Goal: Task Accomplishment & Management: Manage account settings

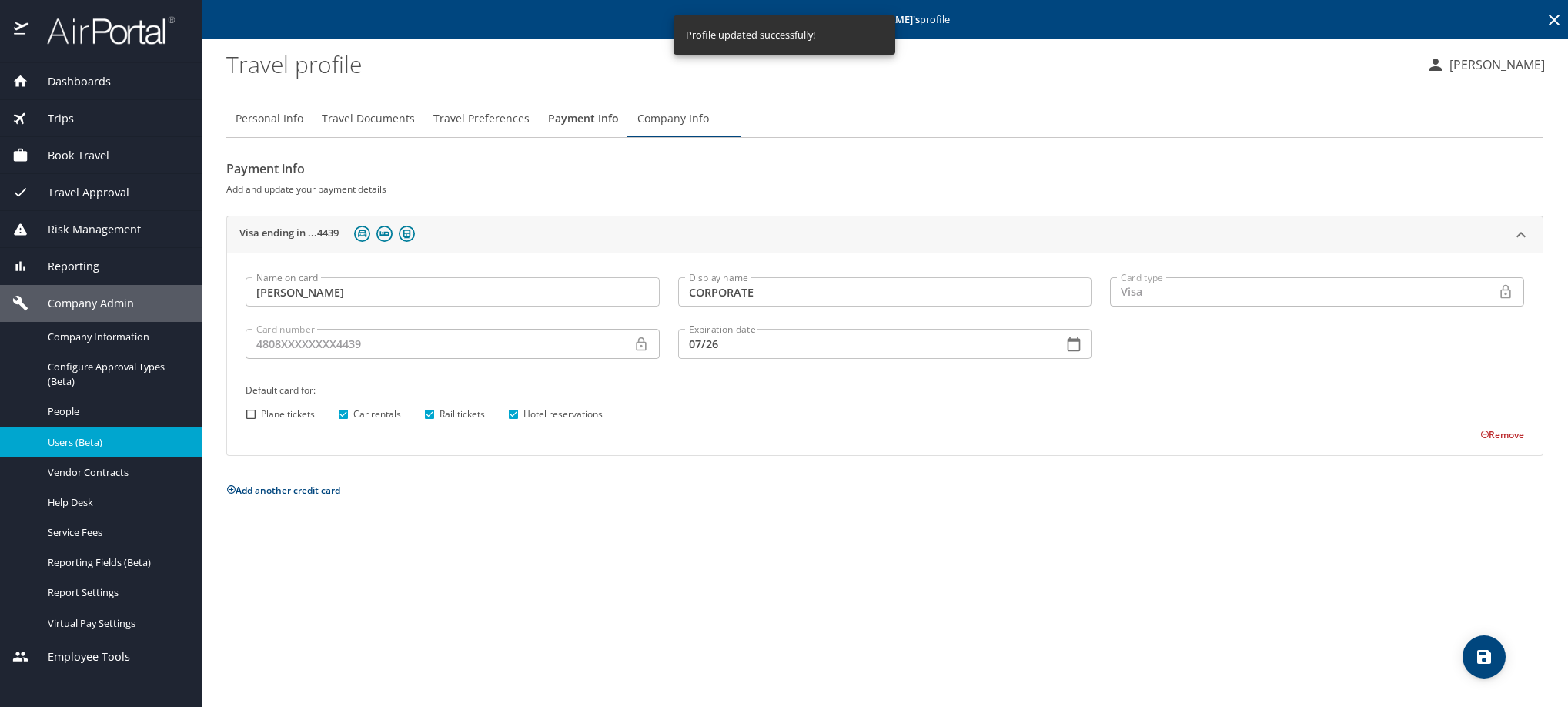
click at [1549, 26] on icon at bounding box center [1554, 20] width 11 height 11
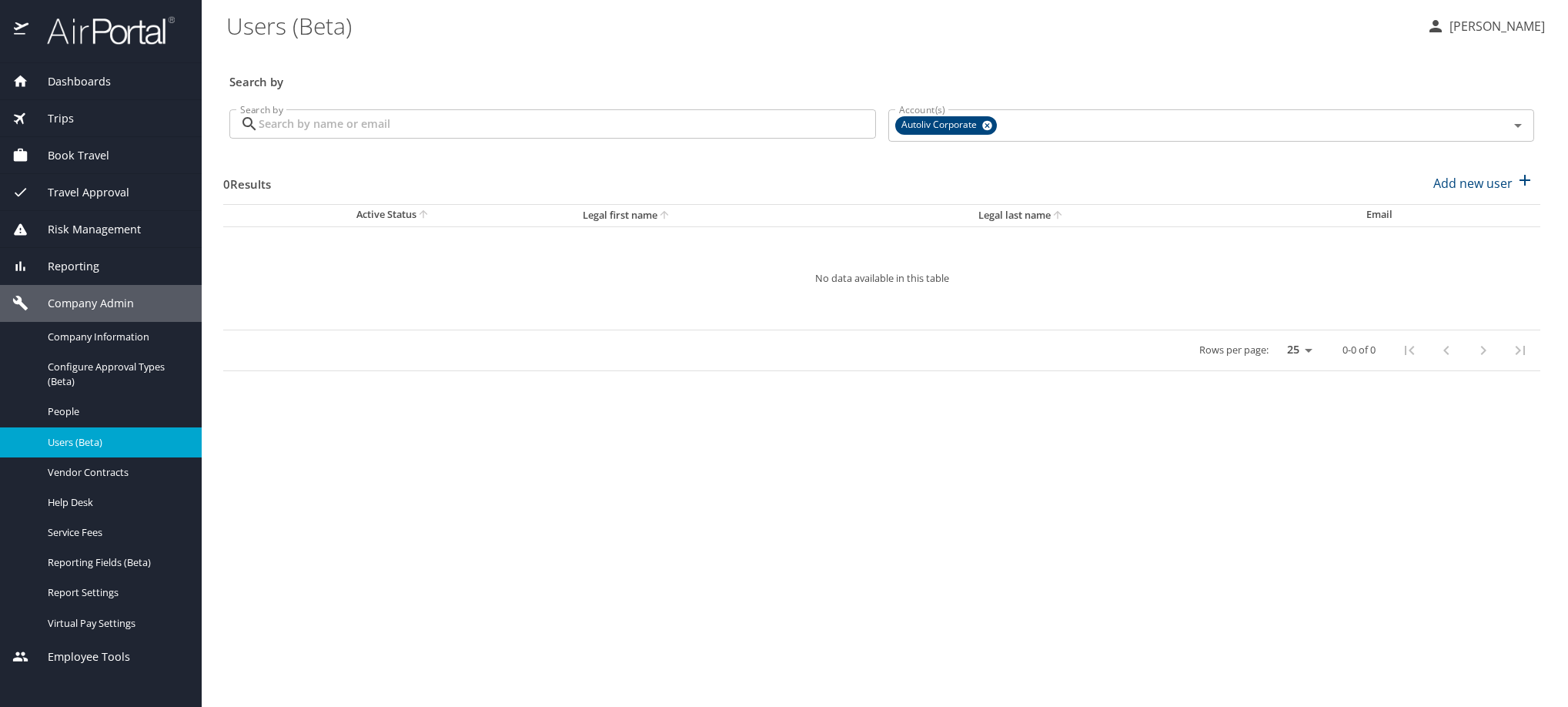
click at [667, 138] on input "Search by" at bounding box center [567, 123] width 617 height 29
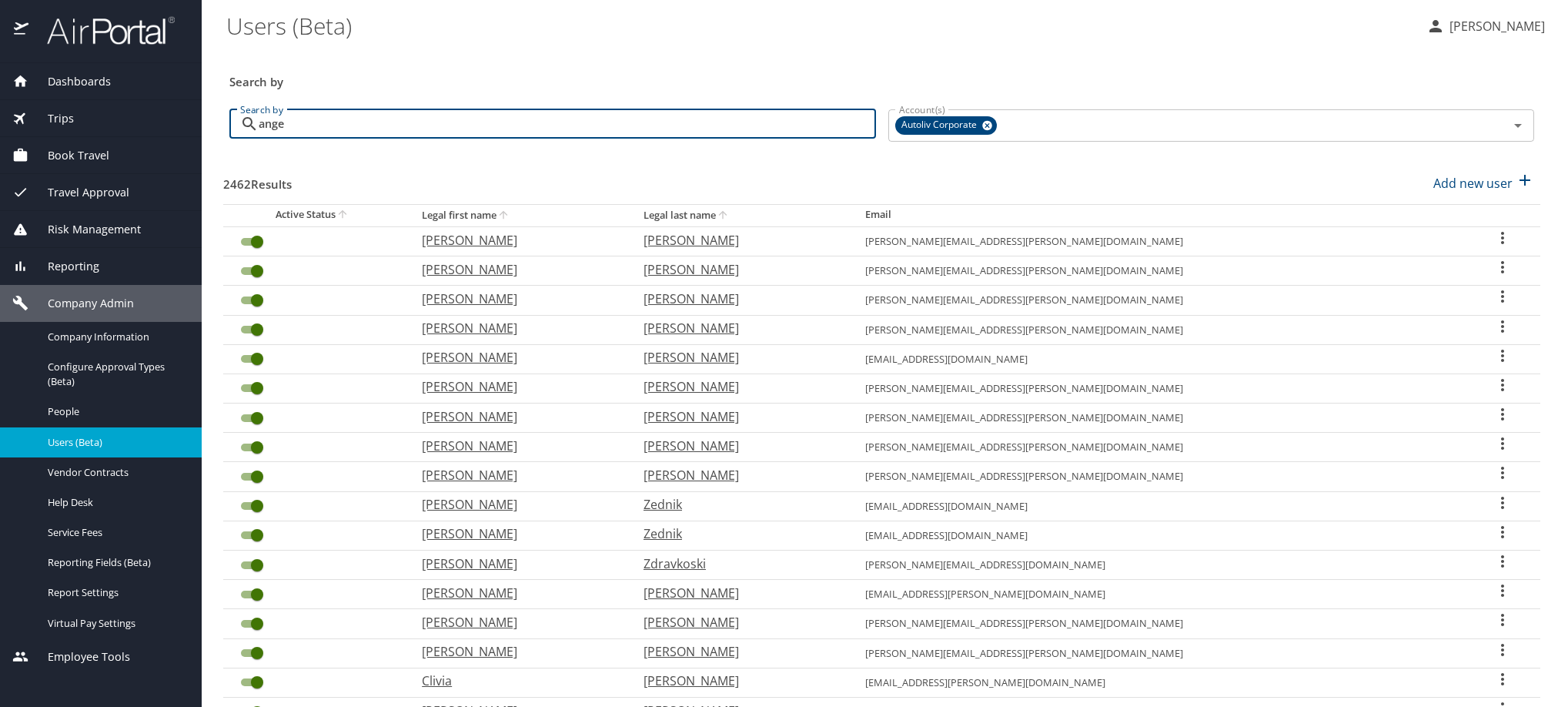
type input "angel"
checkbox input "false"
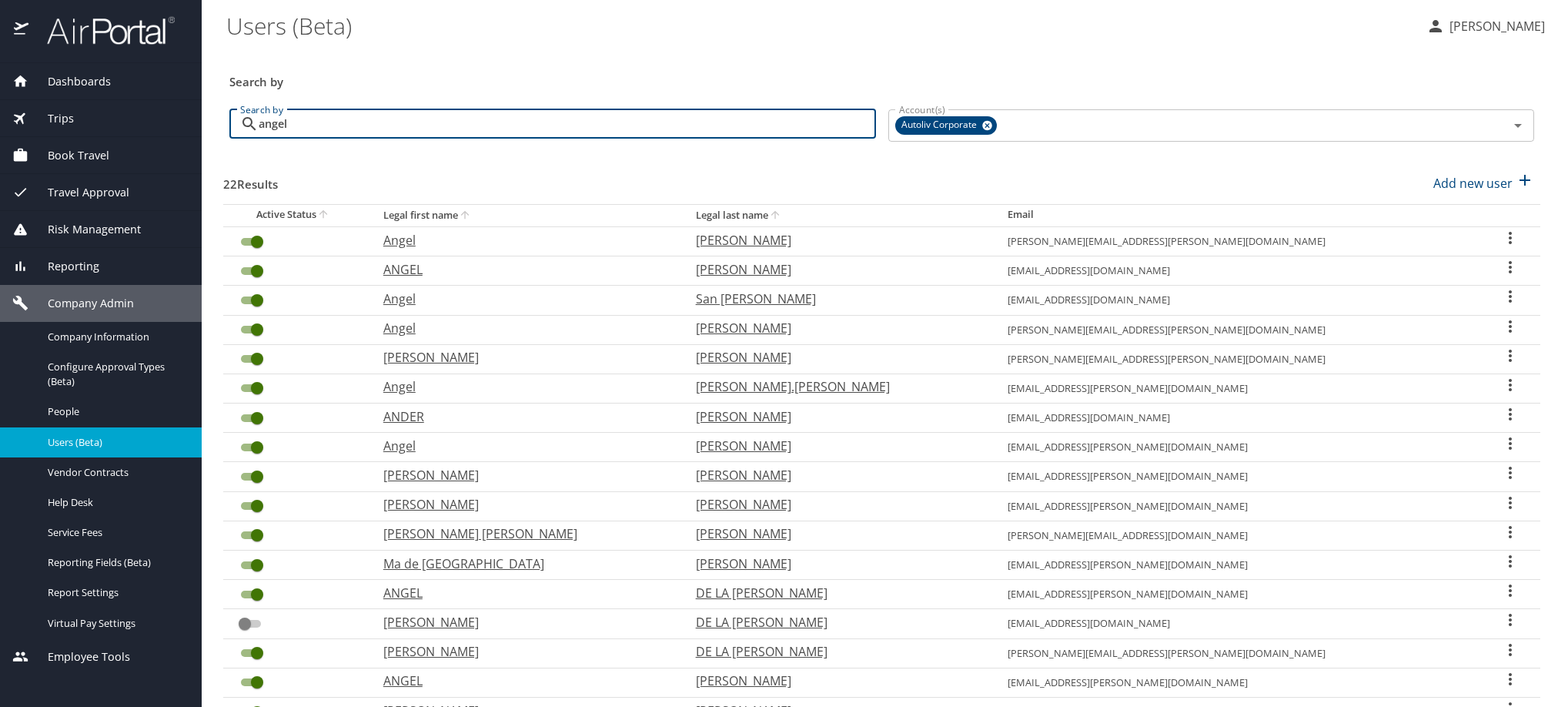
type input "angel"
click at [1501, 453] on icon "User Search Table" at bounding box center [1510, 443] width 18 height 18
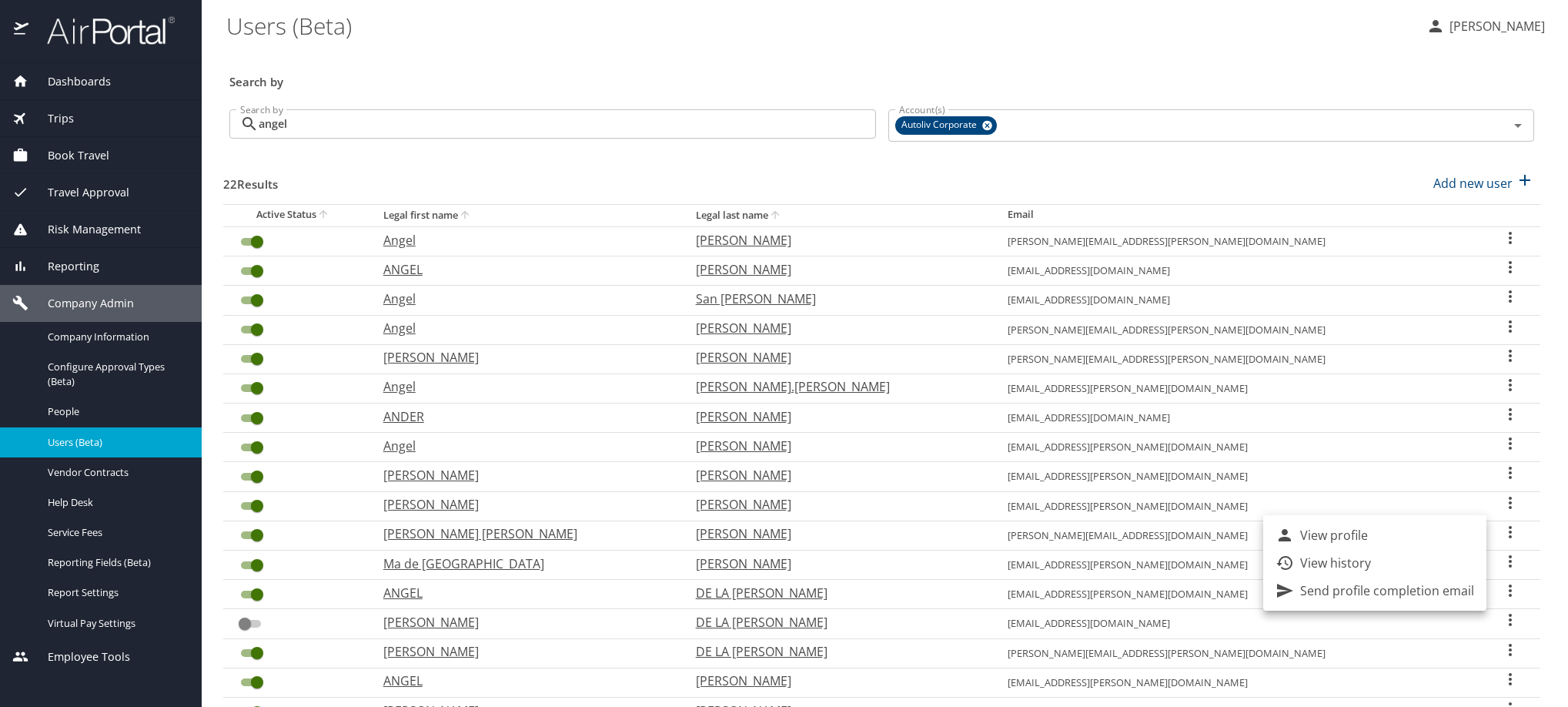
click at [1367, 527] on p "View profile" at bounding box center [1334, 535] width 68 height 18
select select "US"
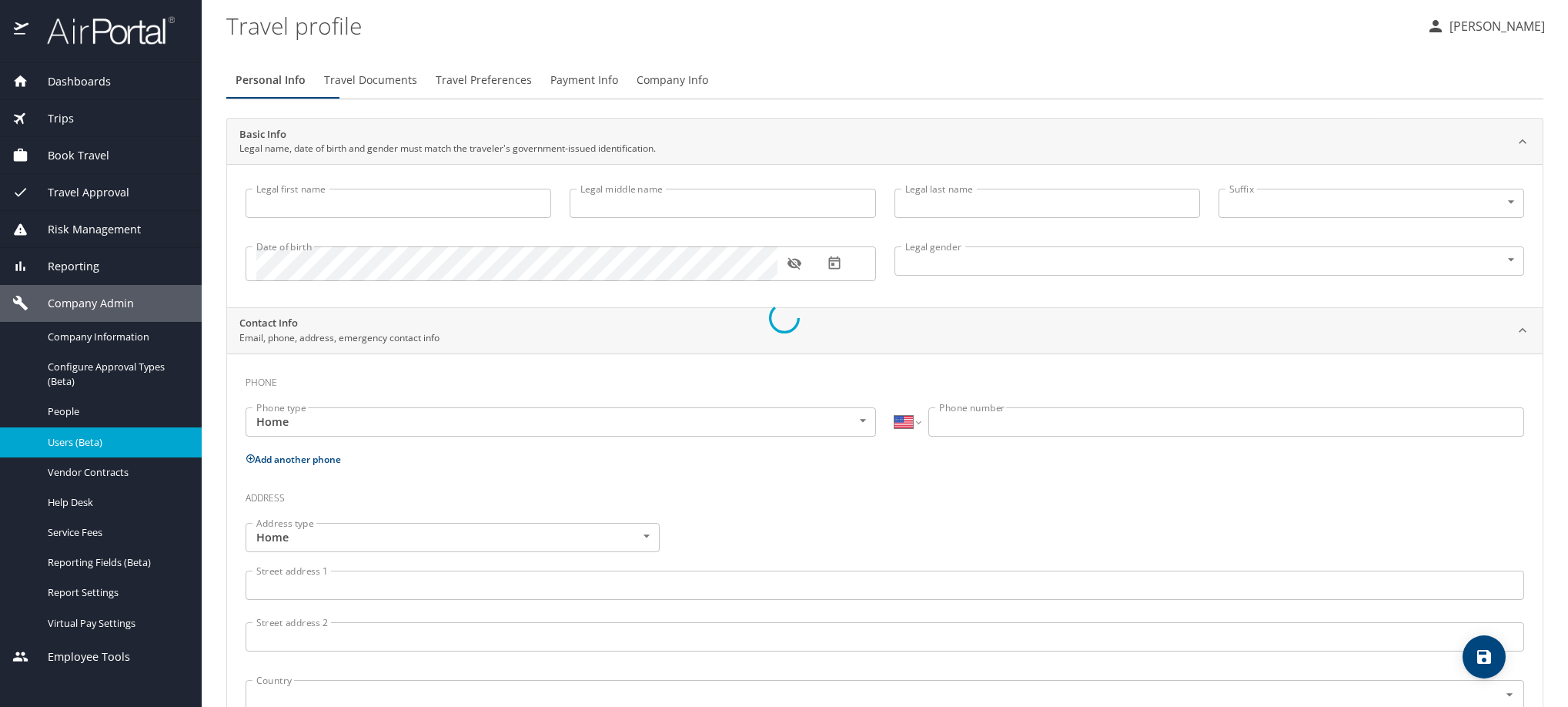
type input "Angel"
type input "Lopez"
type input "Male"
type input "Lizette"
type input "Ram Rez"
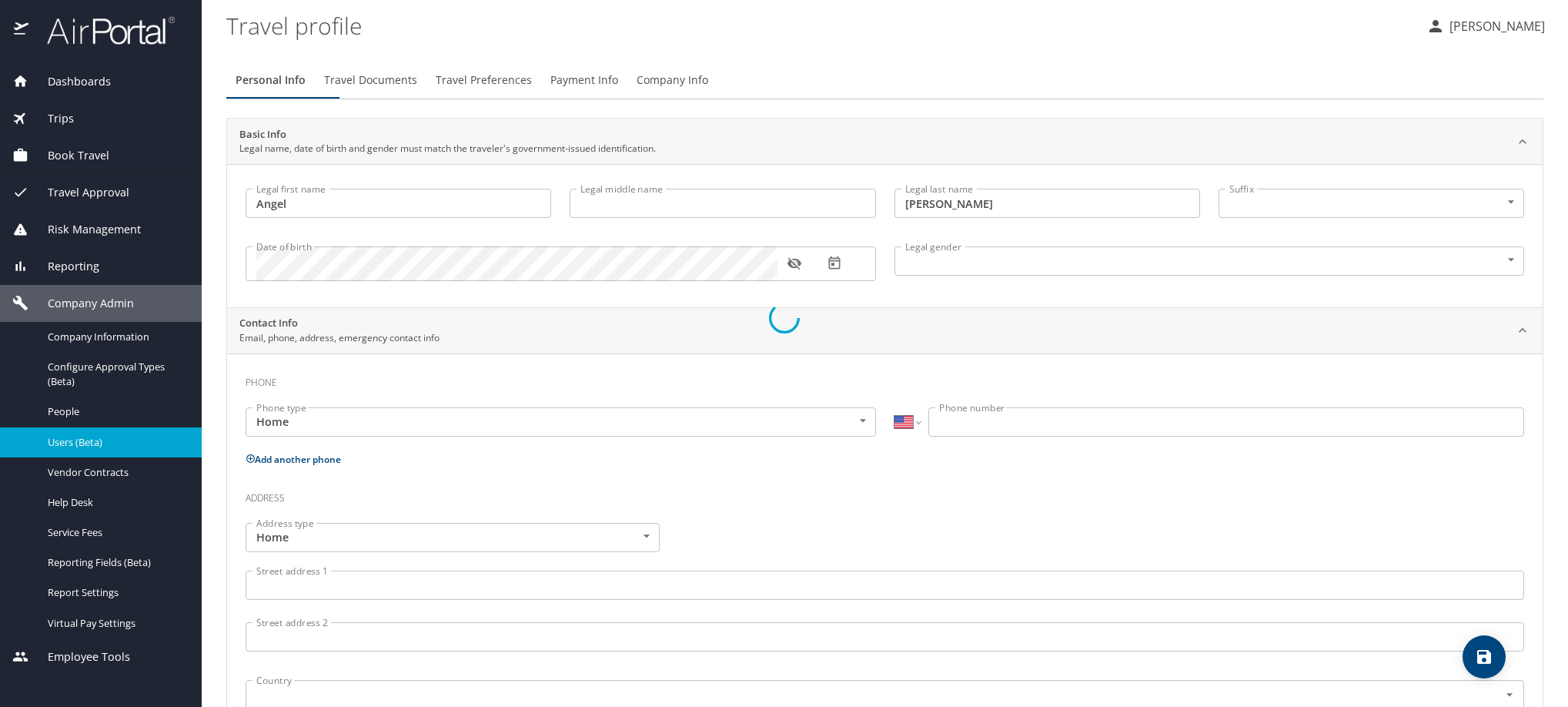
select select "MX"
type input "442 324 6506"
select select "MX"
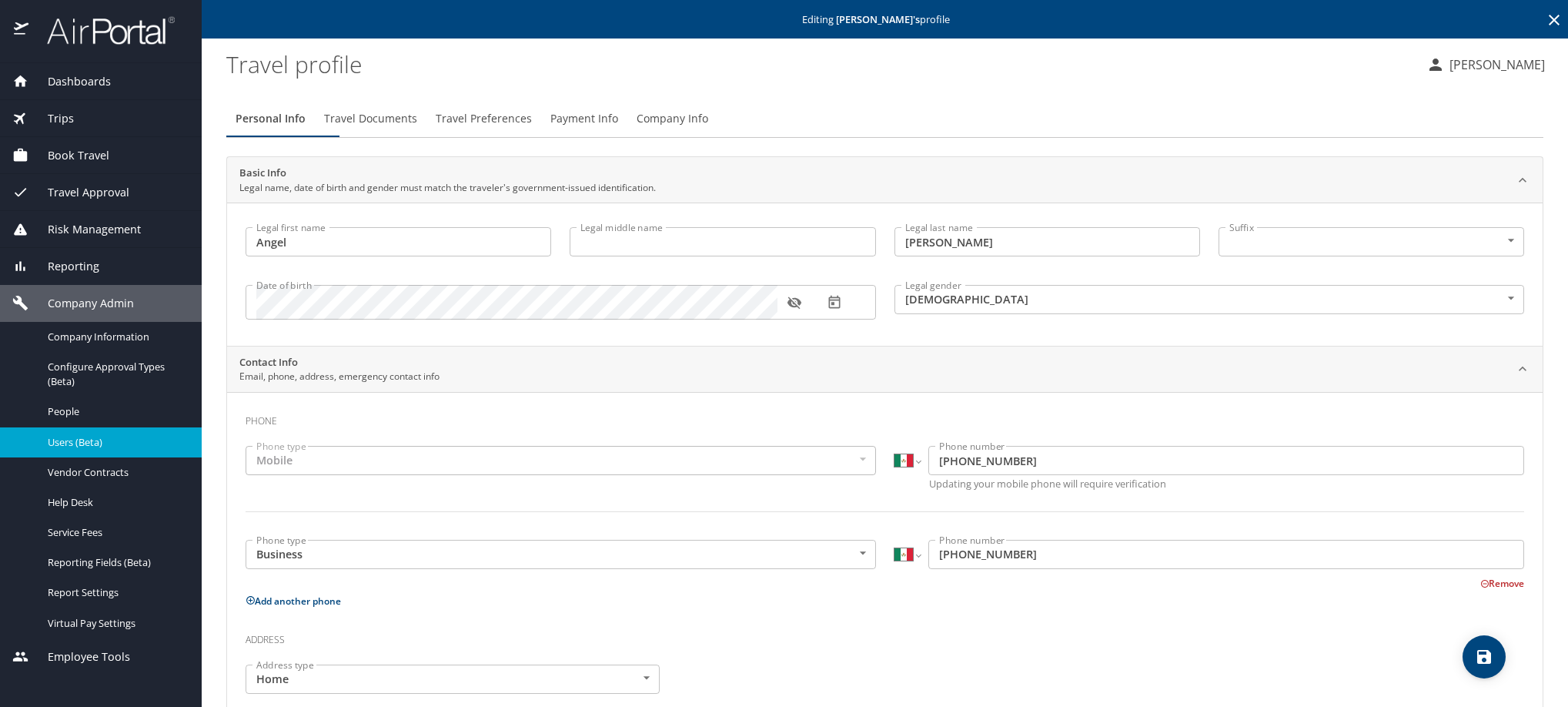
click at [618, 128] on span "Payment Info" at bounding box center [584, 119] width 68 height 19
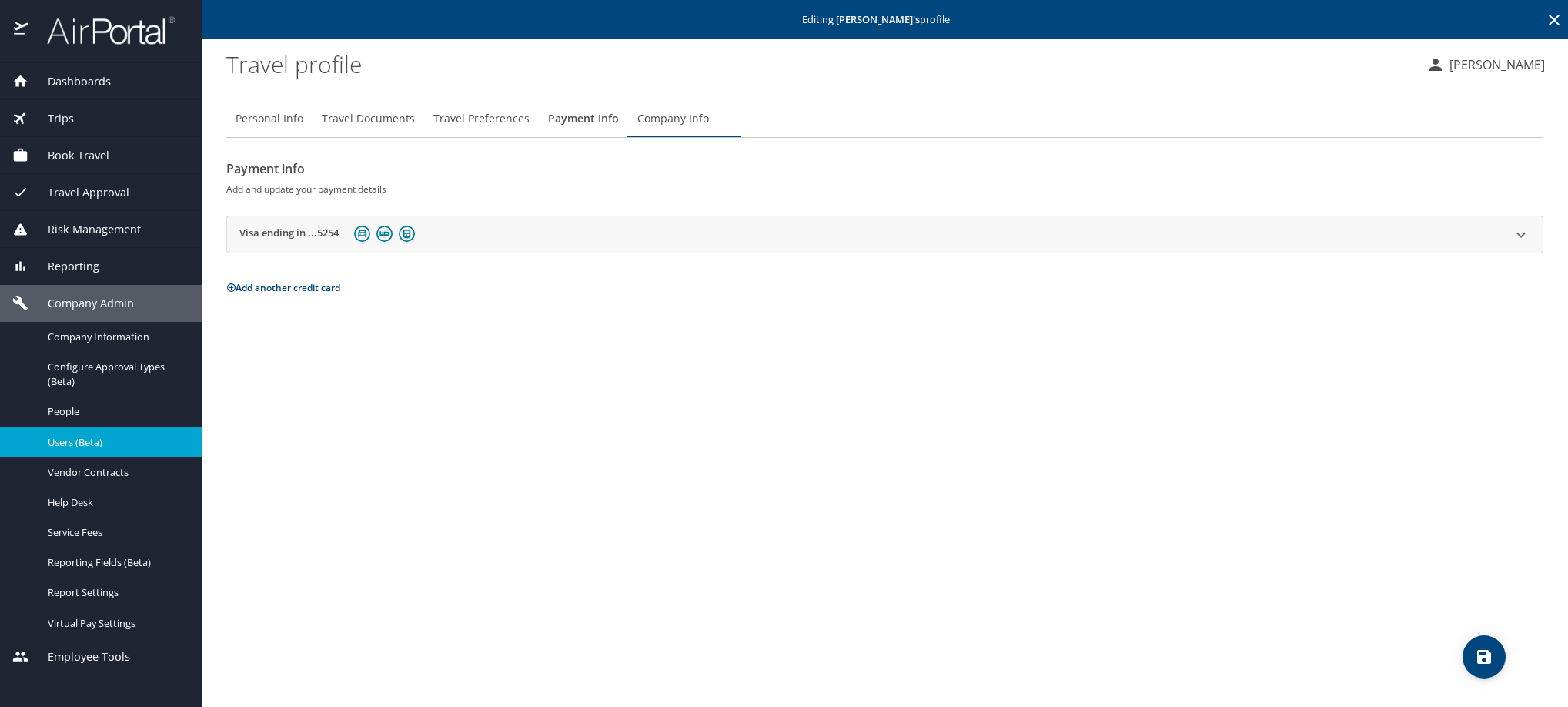
click at [305, 244] on h2 "Visa ending in ...5254" at bounding box center [289, 235] width 99 height 18
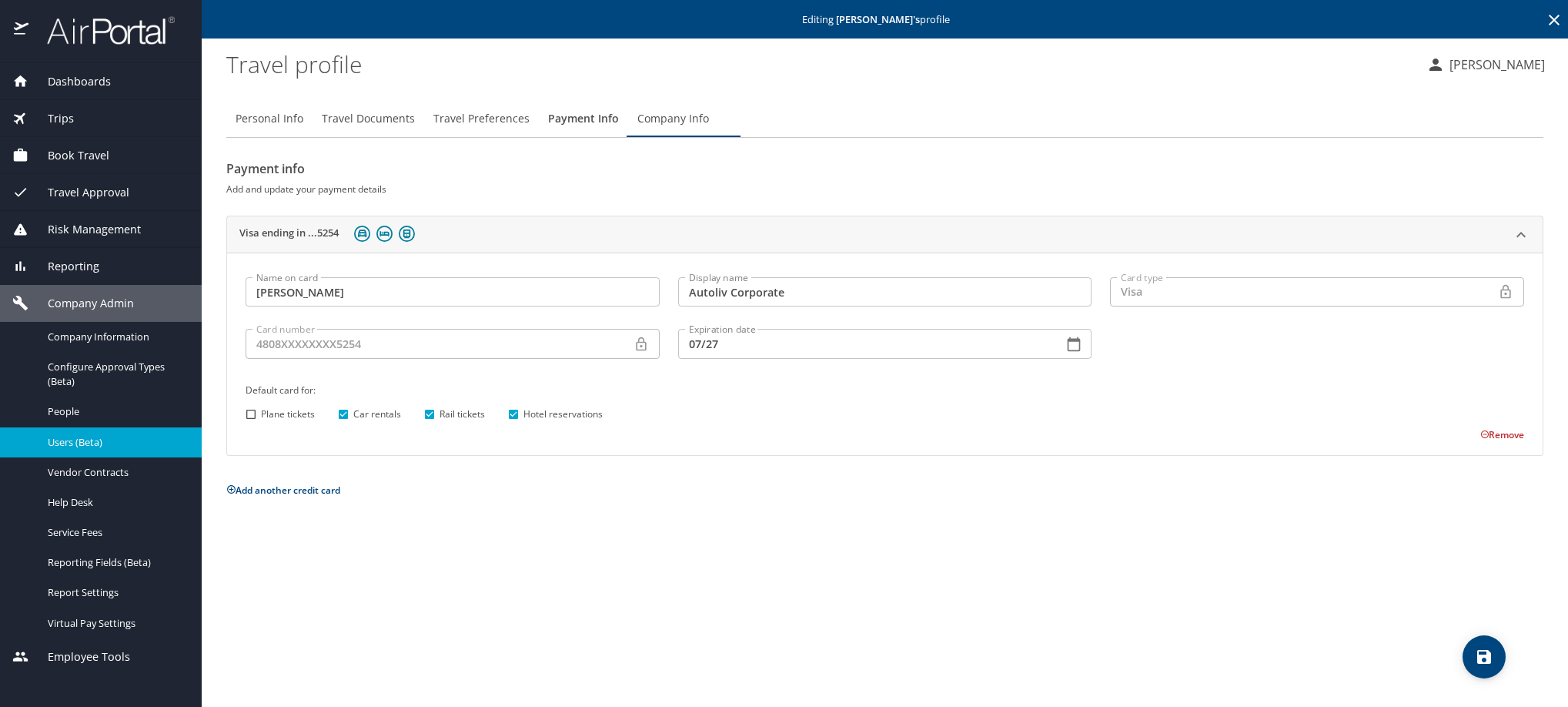
click at [1557, 18] on icon at bounding box center [1554, 20] width 18 height 18
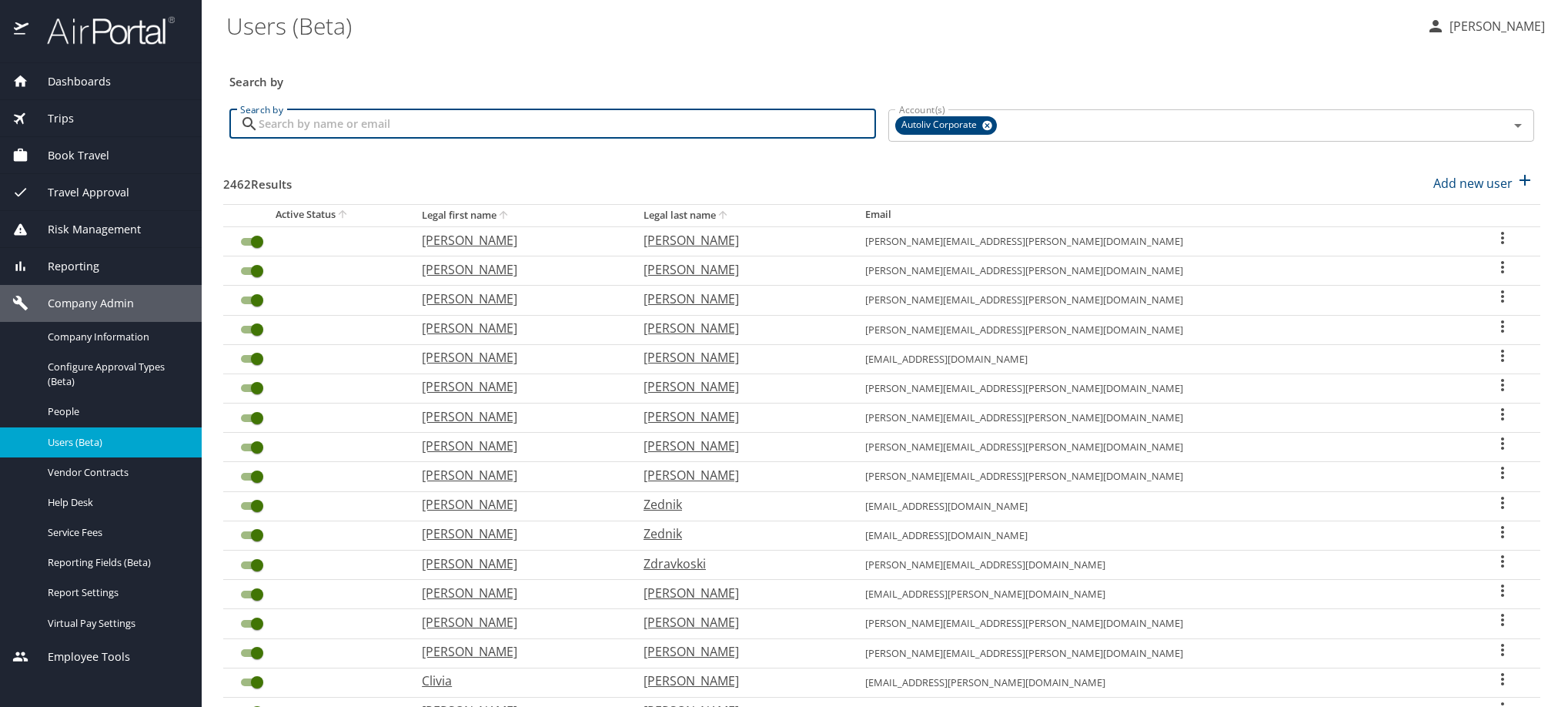
click at [661, 138] on input "Search by" at bounding box center [567, 123] width 617 height 29
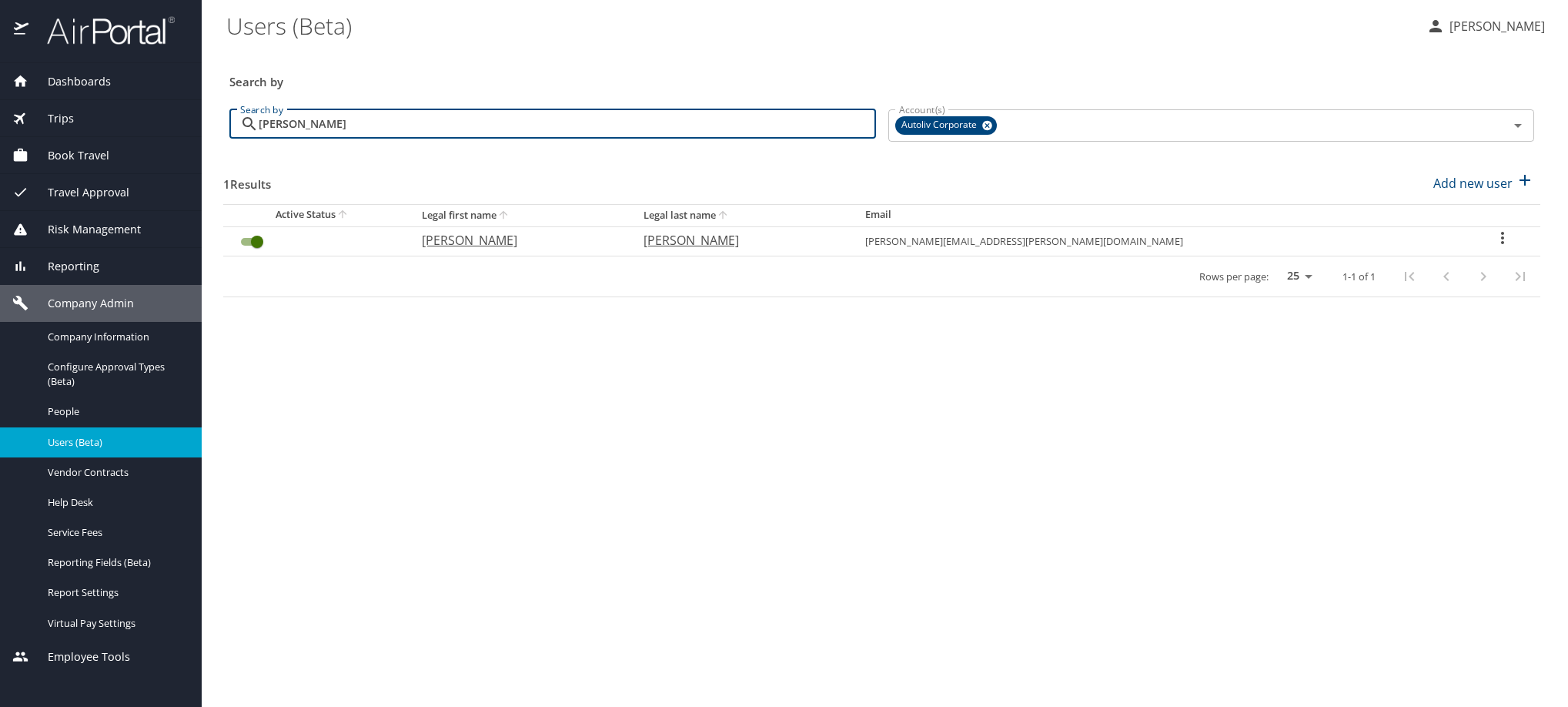
type input "manrique"
click at [1493, 247] on icon "User Search Table" at bounding box center [1503, 238] width 18 height 18
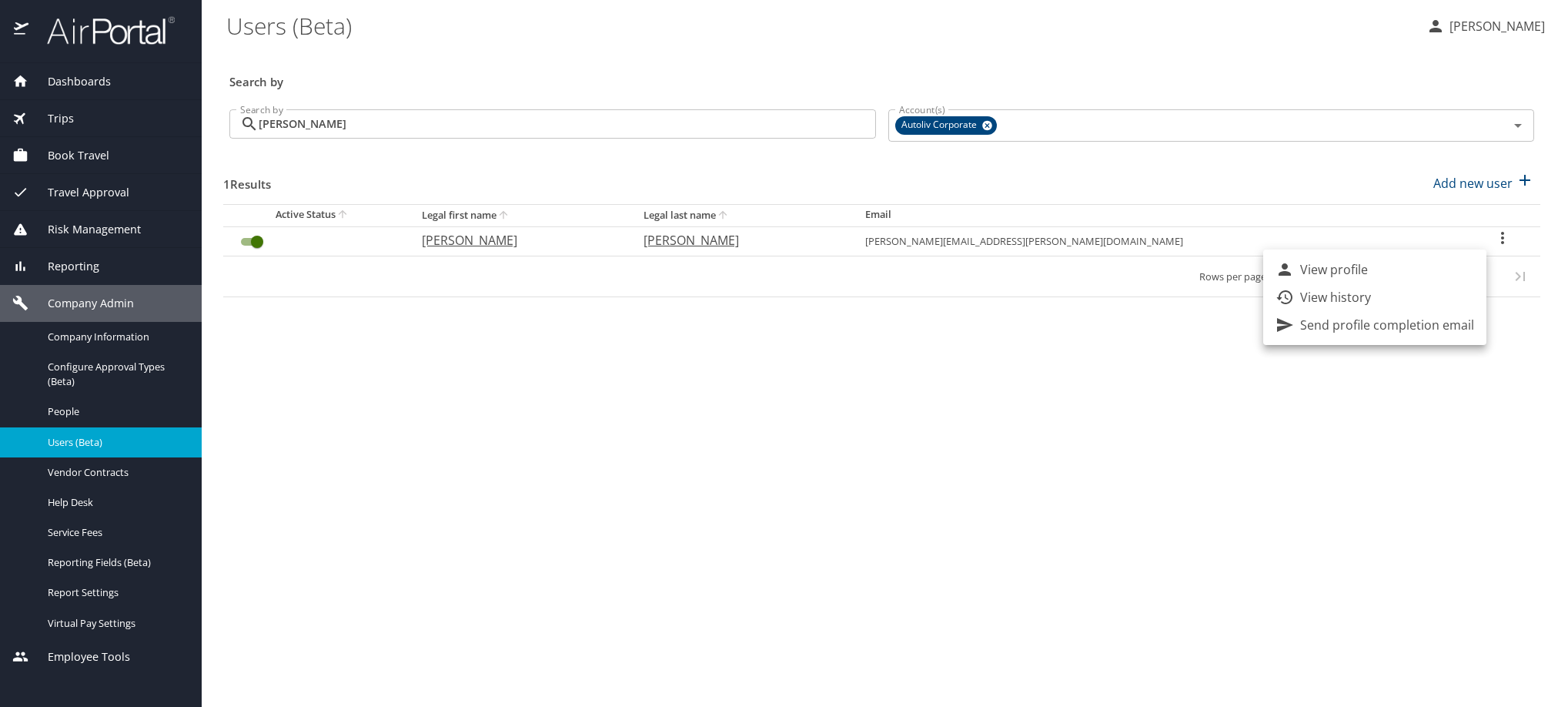
click at [1469, 275] on li "View profile" at bounding box center [1374, 269] width 223 height 27
select select "US"
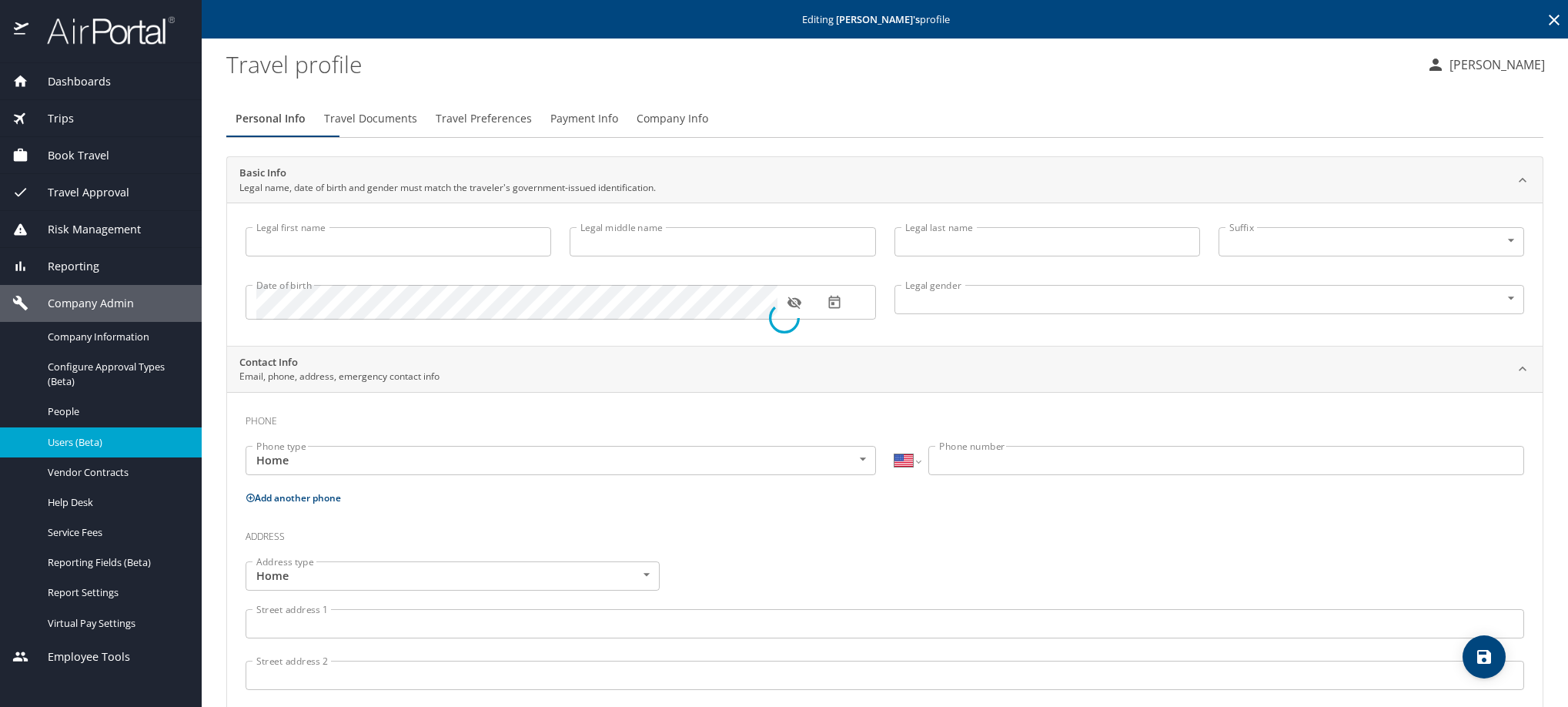
select select "MX"
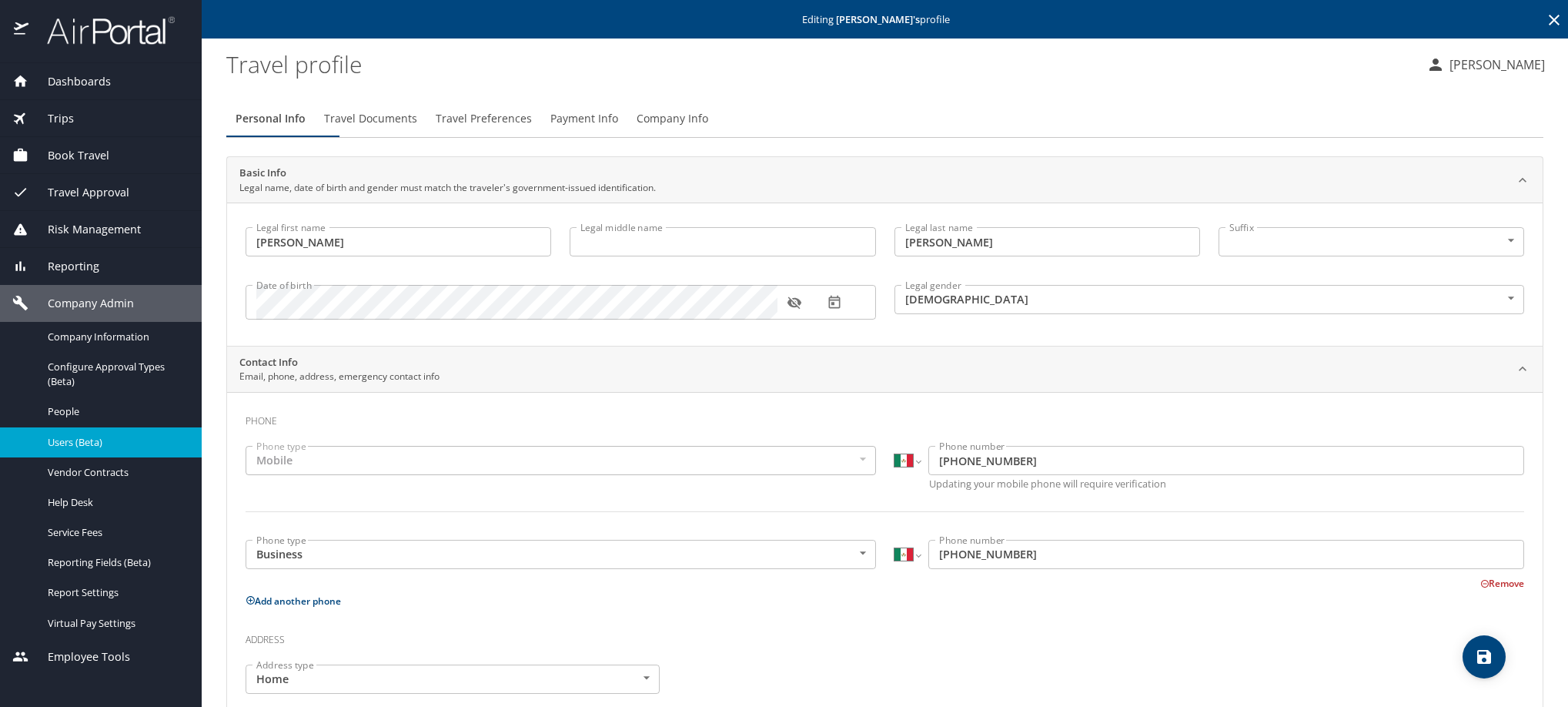
type input "PATRICIA"
type input "MANRIQUE"
type input "Female"
type input "Jorge Luis"
type input "Hernández"
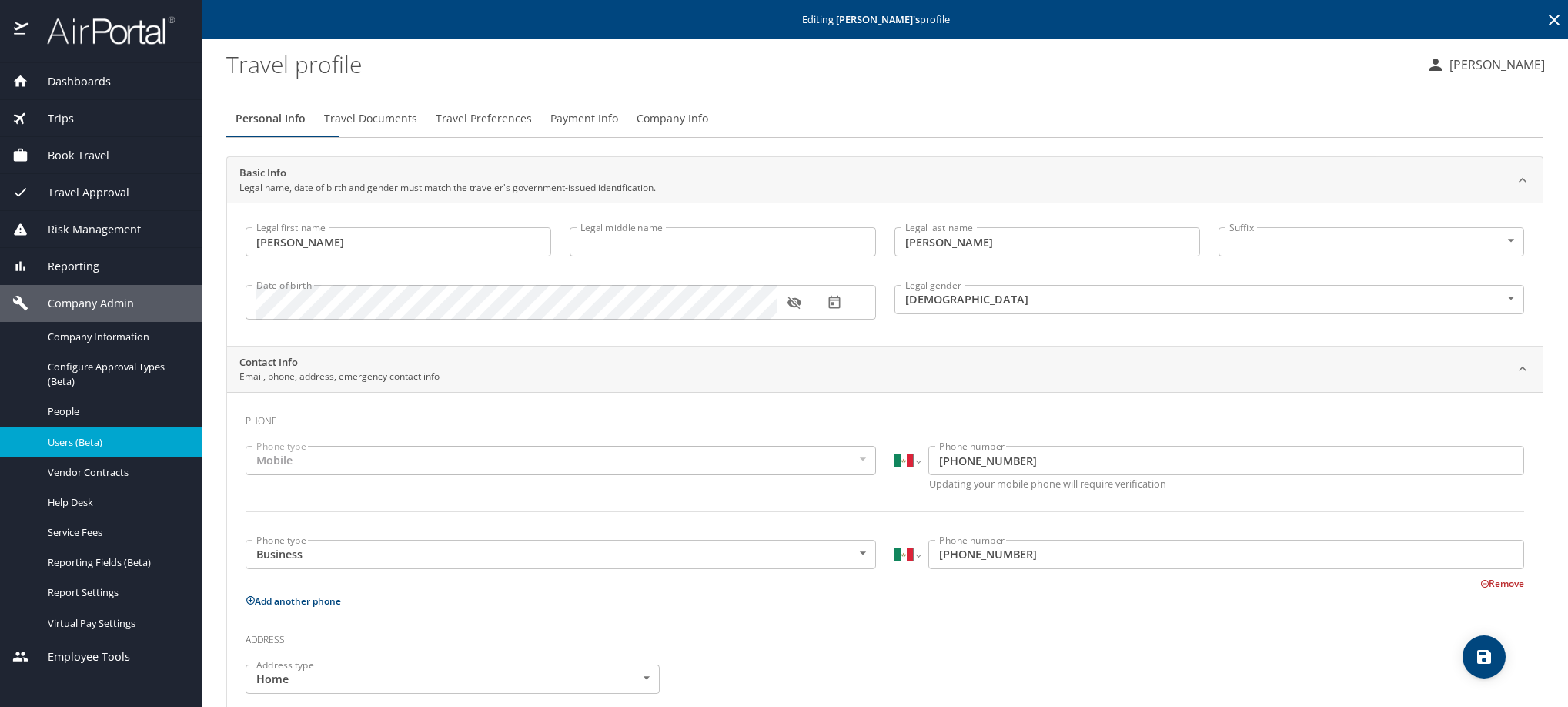
select select "MX"
type input "221 156 6275"
click at [618, 128] on span "Payment Info" at bounding box center [584, 119] width 68 height 19
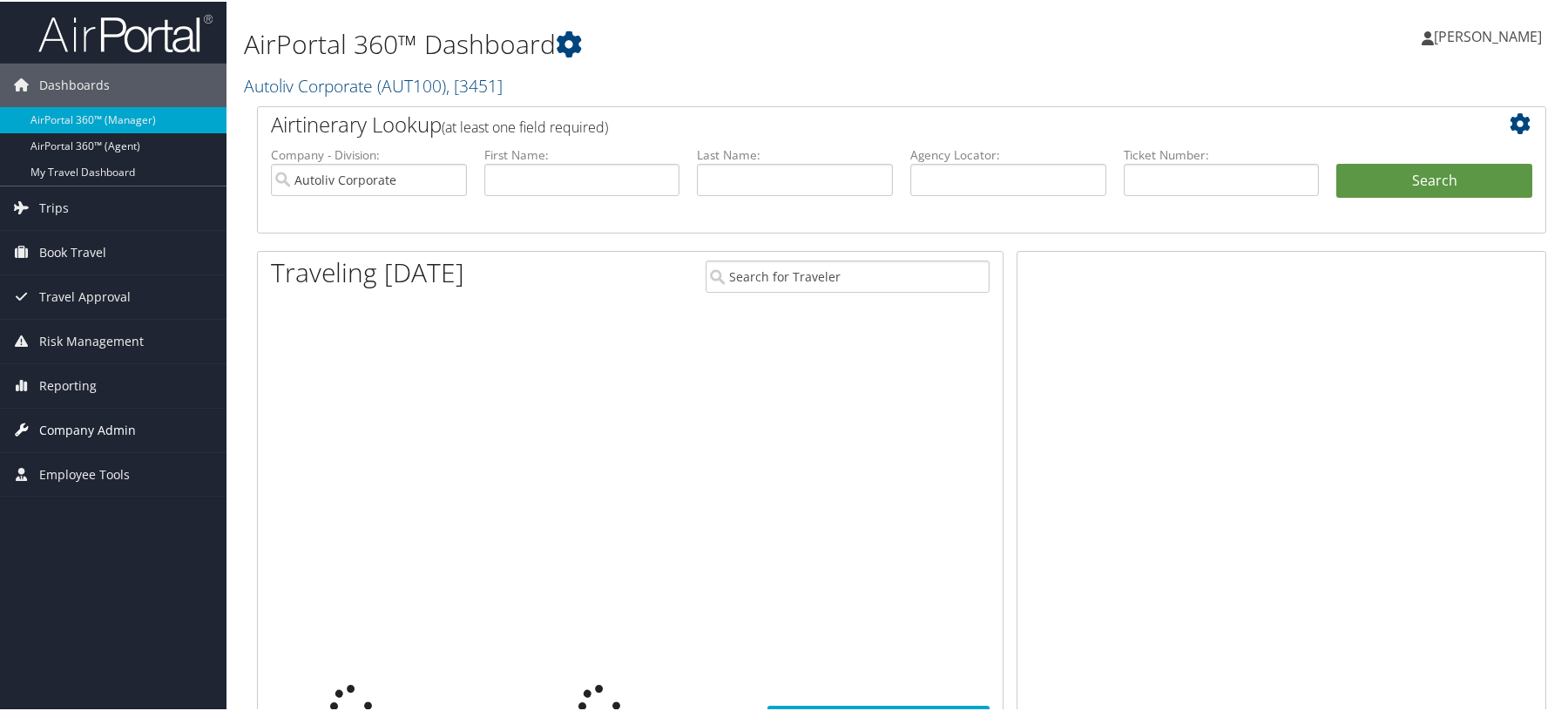
drag, startPoint x: 0, startPoint y: 0, endPoint x: 54, endPoint y: 422, distance: 425.4
click at [54, 422] on span "Company Admin" at bounding box center [87, 429] width 97 height 43
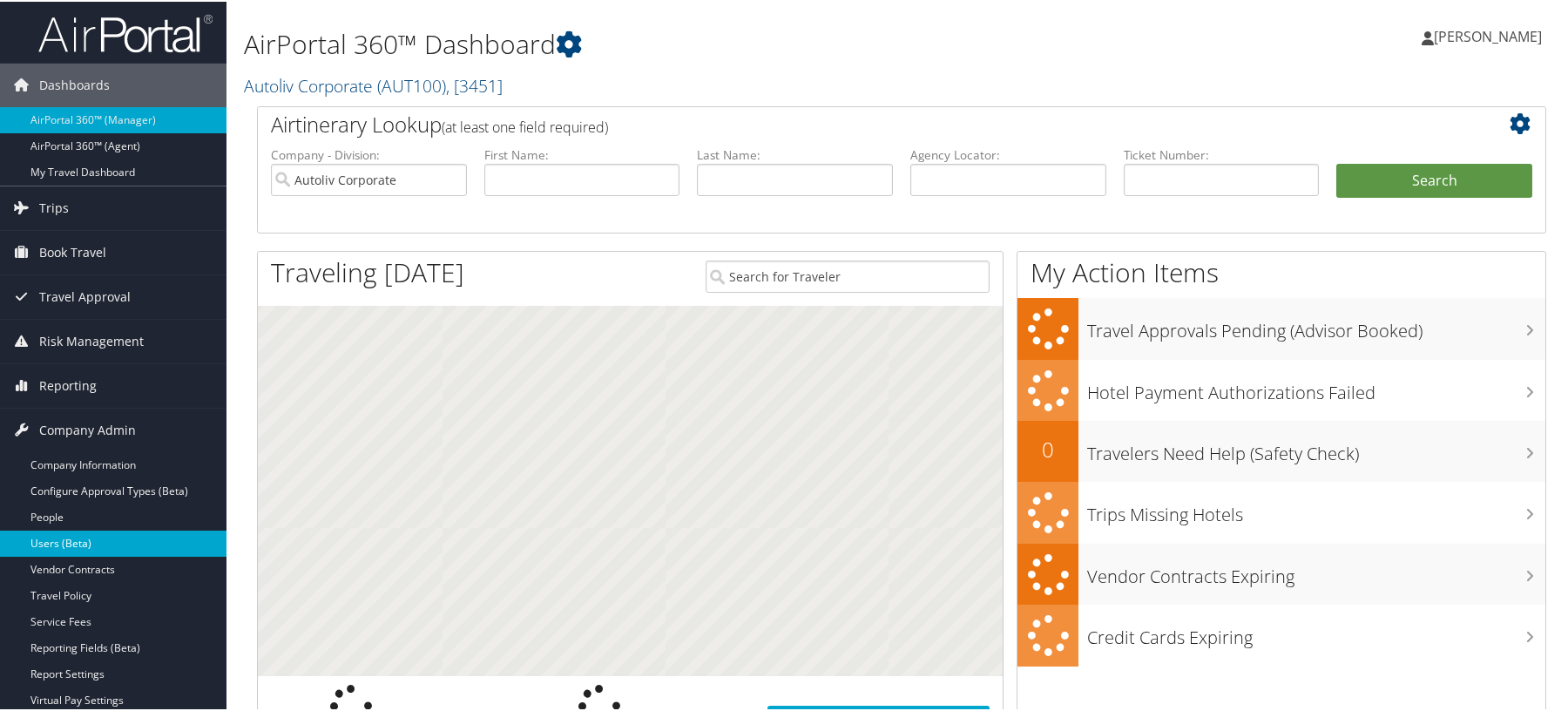
click at [49, 541] on link "Users (Beta)" at bounding box center [113, 542] width 226 height 26
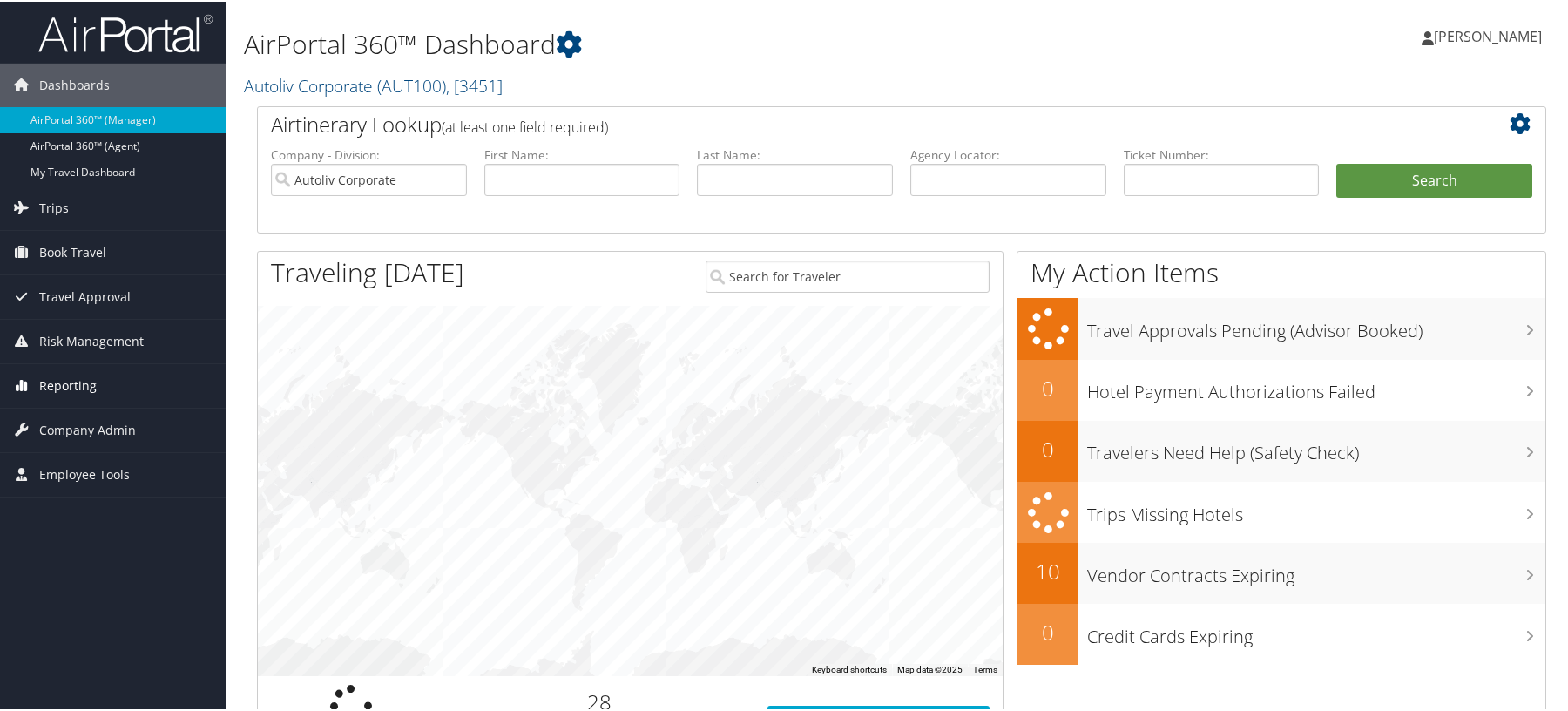
click at [92, 378] on span "Reporting" at bounding box center [68, 384] width 57 height 43
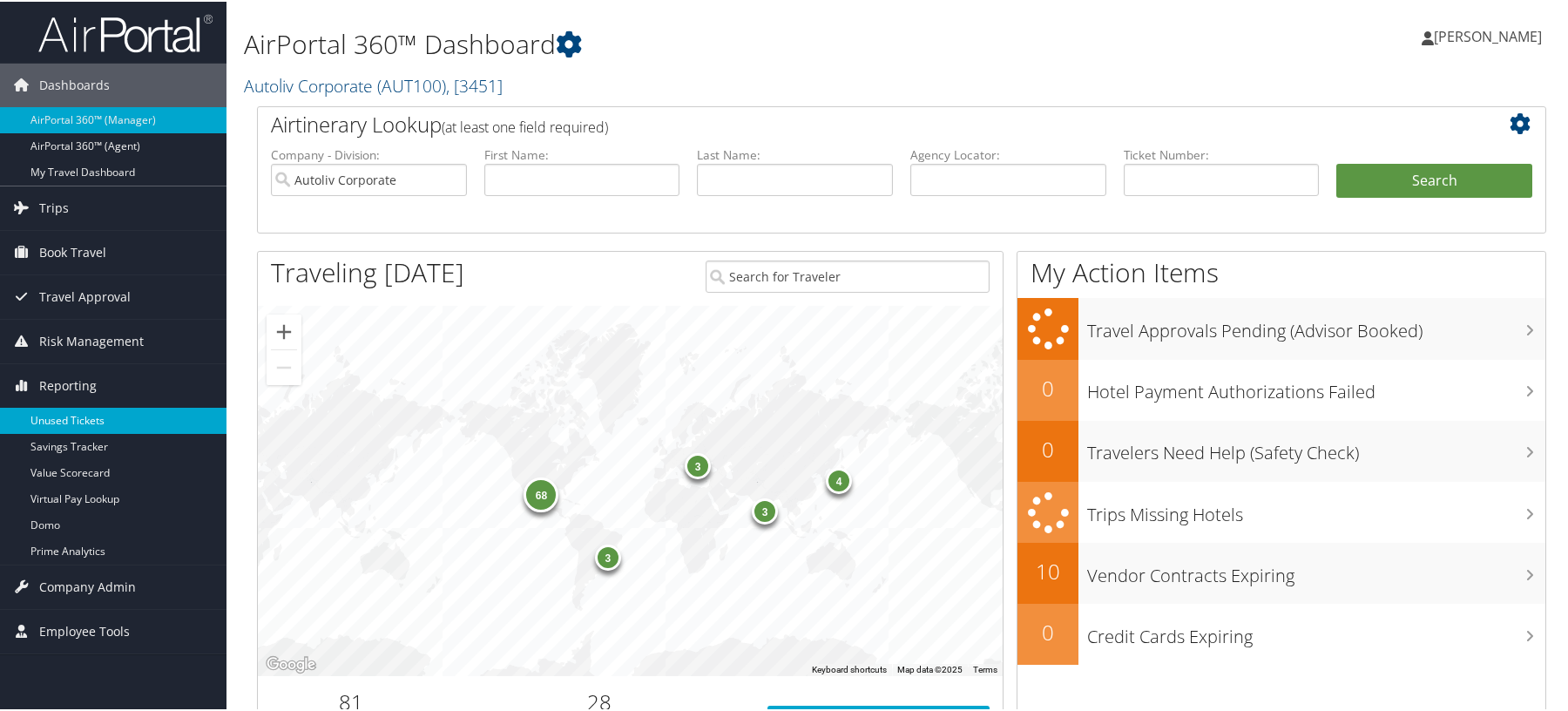
click at [98, 418] on link "Unused Tickets" at bounding box center [113, 419] width 226 height 26
